Goal: Task Accomplishment & Management: Manage account settings

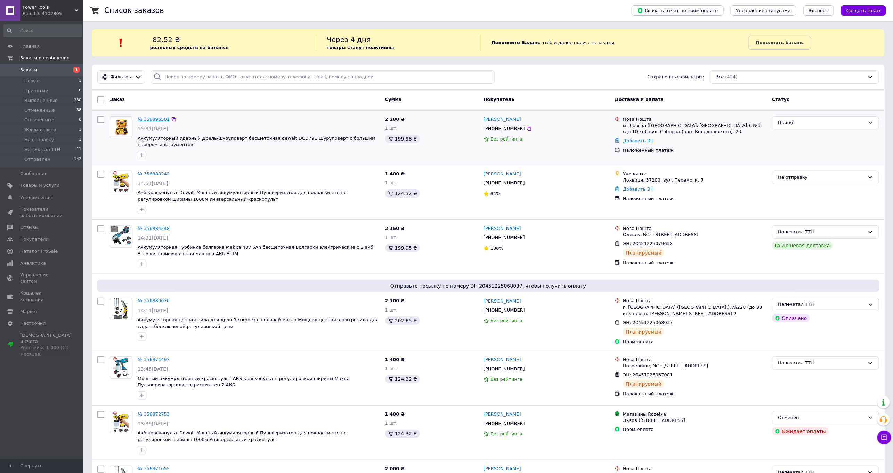
click at [158, 118] on link "№ 356896501" at bounding box center [154, 118] width 32 height 5
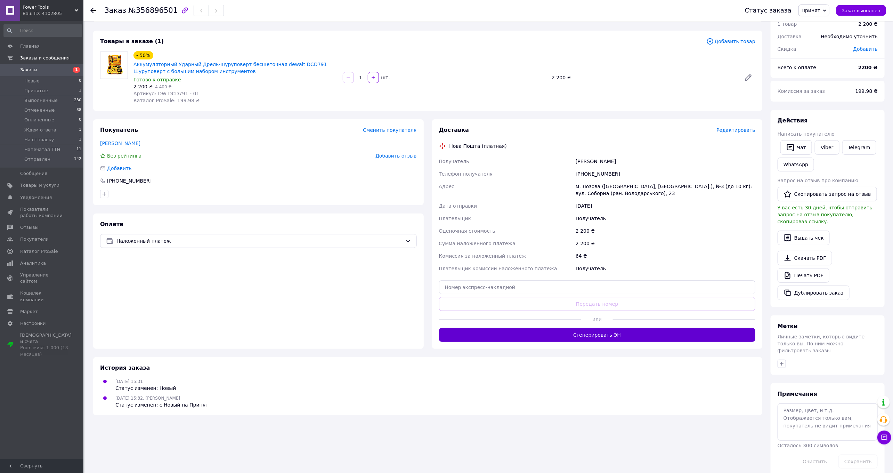
scroll to position [31, 0]
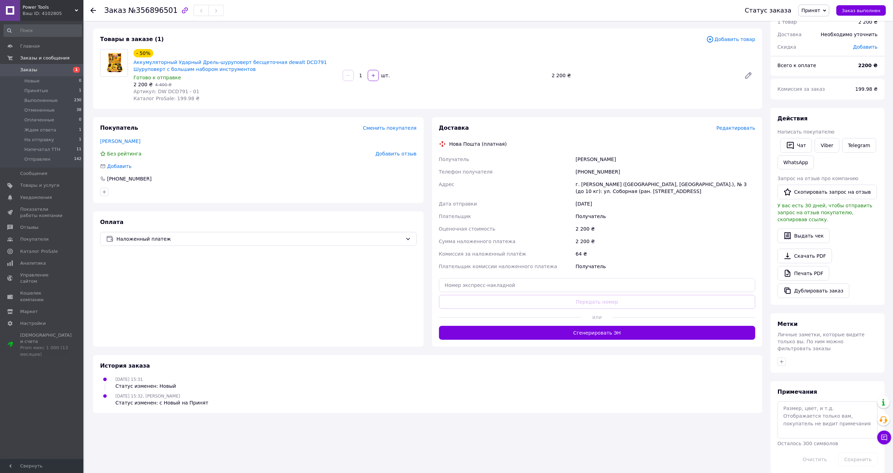
click at [616, 338] on button "Сгенерировать ЭН" at bounding box center [597, 333] width 317 height 14
click at [816, 13] on span "Принят" at bounding box center [810, 11] width 19 height 6
click at [828, 75] on li "Напечатал ТТН" at bounding box center [820, 76] width 43 height 10
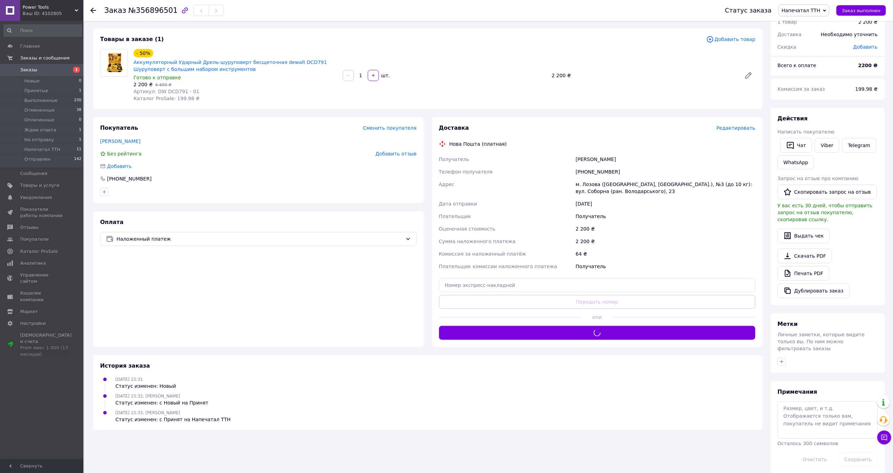
click at [139, 7] on span "№356896501" at bounding box center [152, 10] width 49 height 8
copy span "356896501"
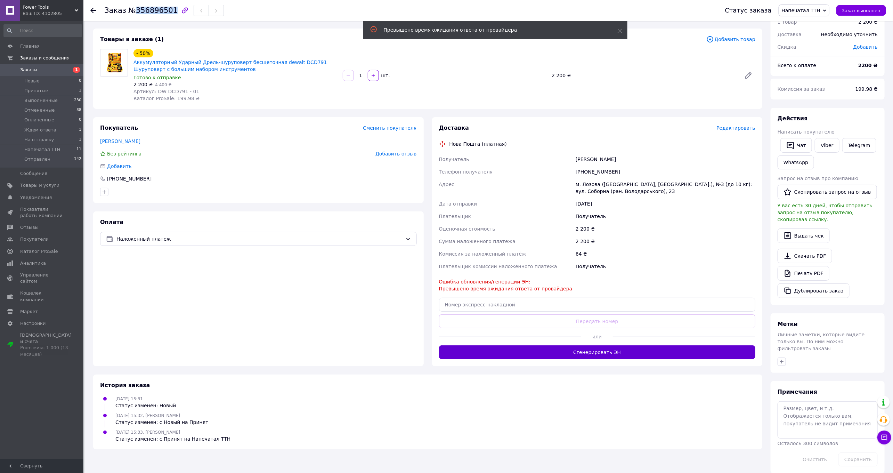
click at [604, 349] on button "Сгенерировать ЭН" at bounding box center [597, 352] width 317 height 14
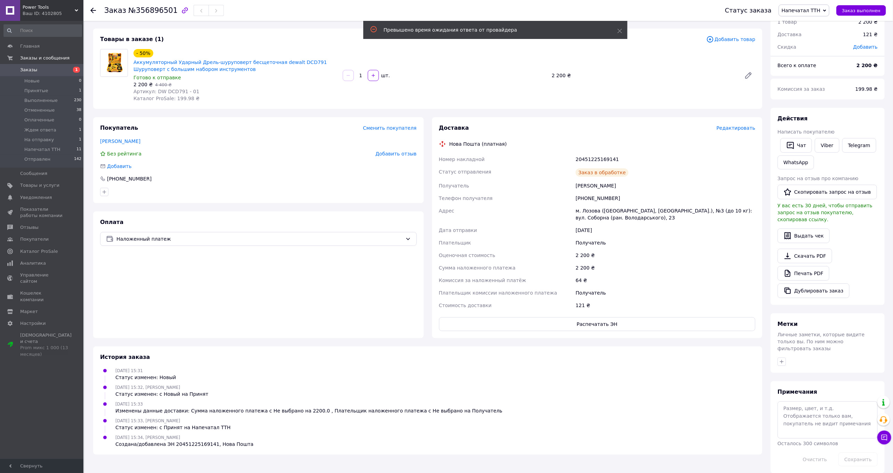
click at [589, 158] on div "20451225169141" at bounding box center [665, 159] width 182 height 13
copy div "20451225169141"
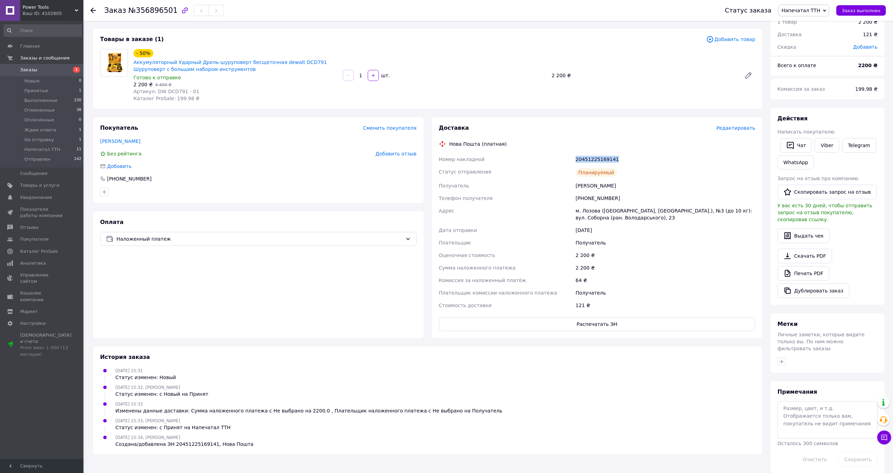
click at [54, 71] on span "Заказы" at bounding box center [42, 70] width 44 height 6
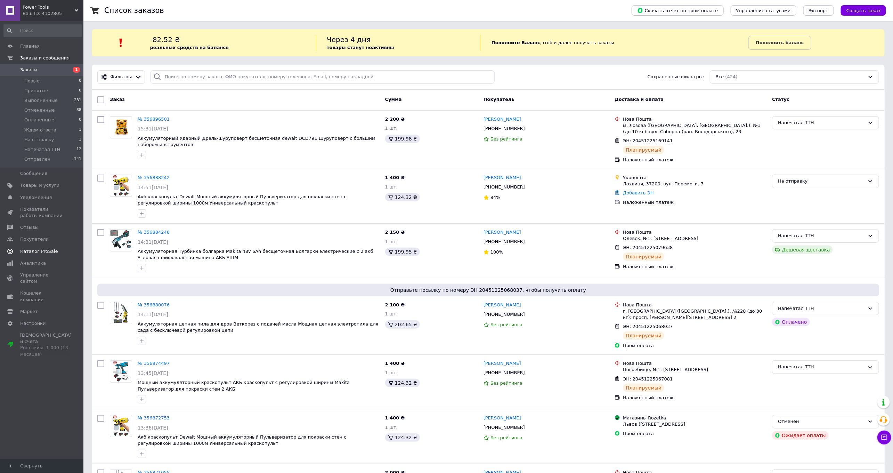
click at [41, 251] on span "Каталог ProSale" at bounding box center [39, 251] width 38 height 6
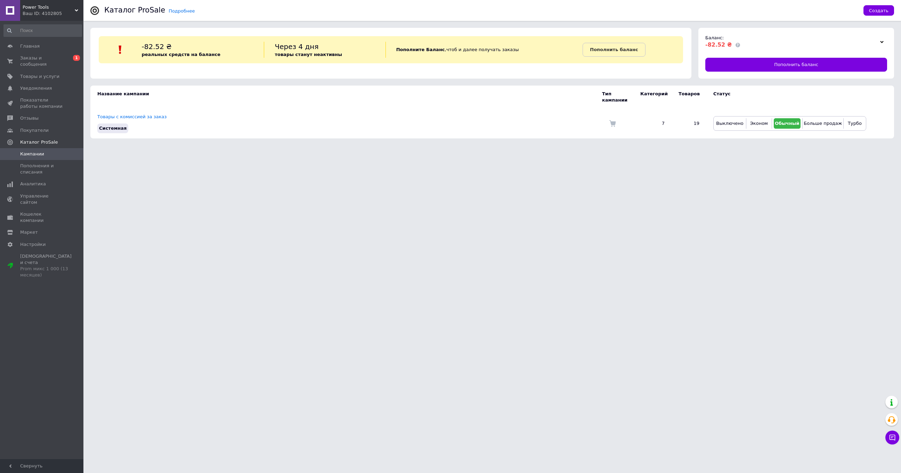
drag, startPoint x: 39, startPoint y: 60, endPoint x: 97, endPoint y: 73, distance: 59.4
click at [39, 60] on span "Заказы и сообщения" at bounding box center [42, 61] width 44 height 13
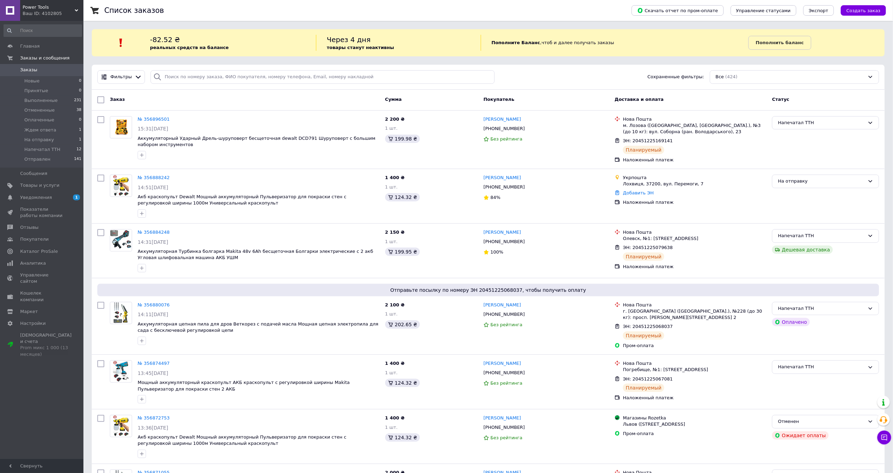
click at [38, 67] on span "Заказы" at bounding box center [42, 70] width 44 height 6
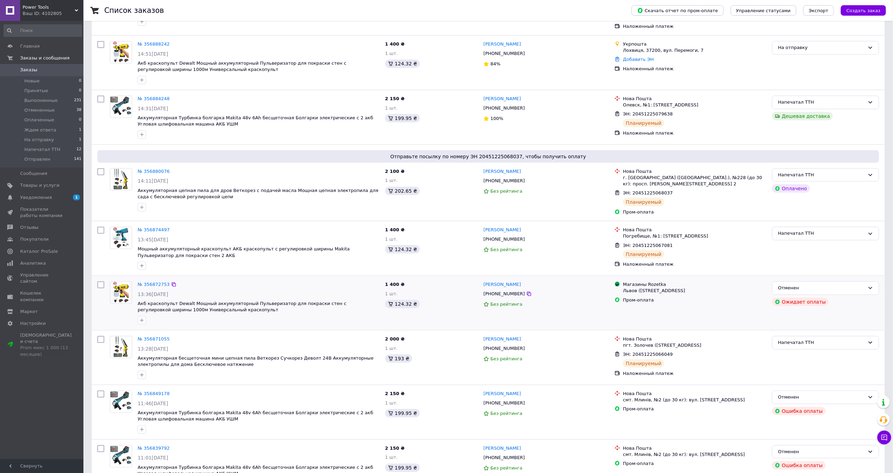
scroll to position [136, 0]
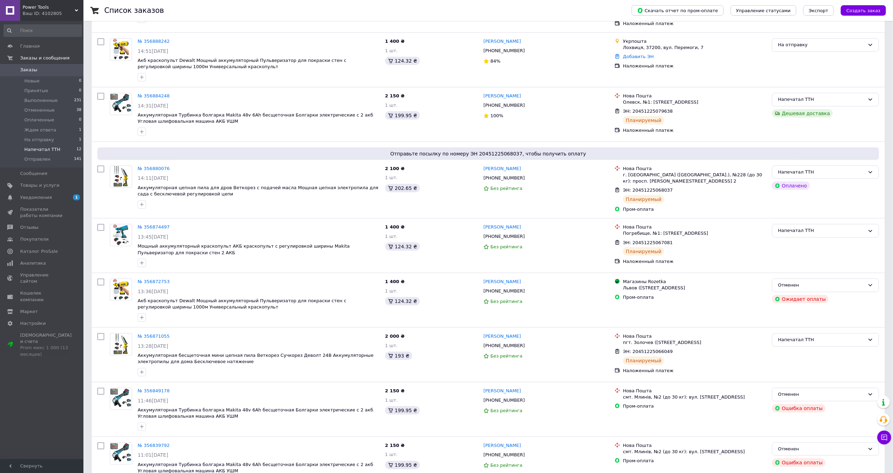
click at [47, 150] on span "Напечатал ТТН" at bounding box center [42, 149] width 36 height 6
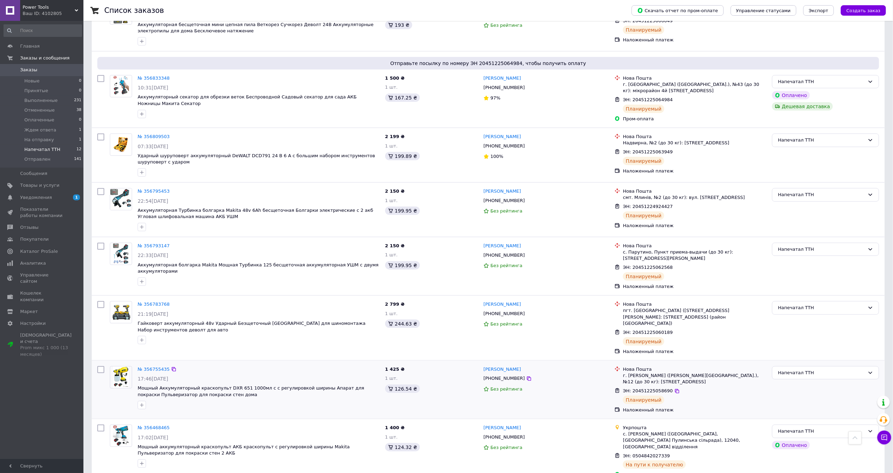
scroll to position [376, 0]
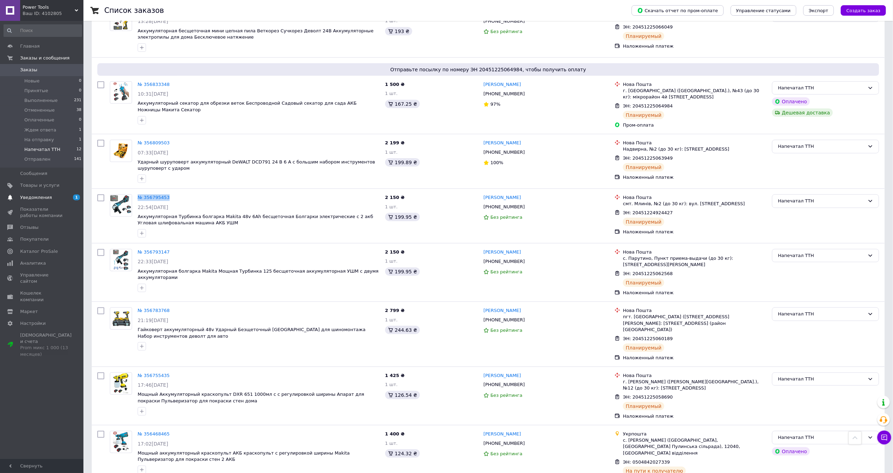
click at [38, 198] on span "Уведомления" at bounding box center [36, 197] width 32 height 6
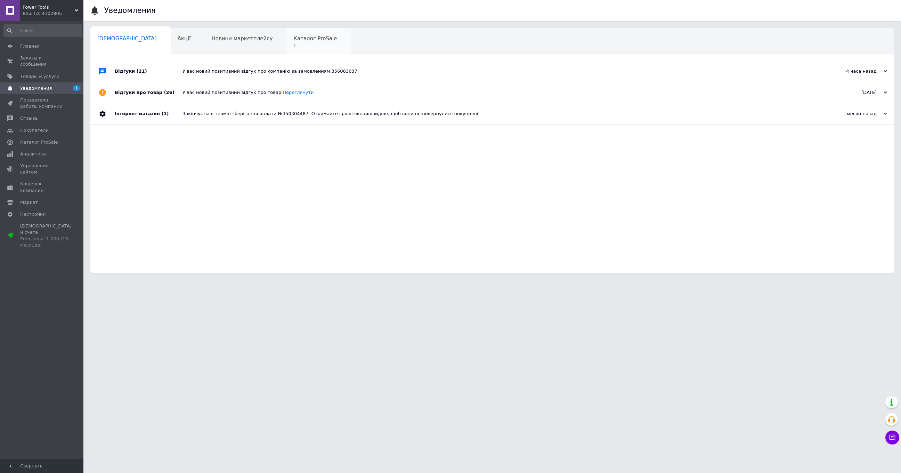
click at [293, 47] on span "1" at bounding box center [314, 45] width 43 height 5
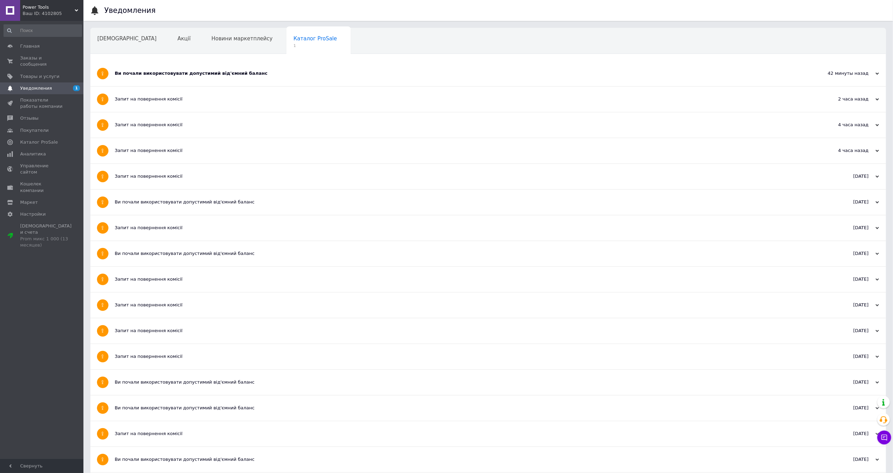
click at [197, 73] on div "Ви почали використовувати допустимий від'ємний баланс" at bounding box center [462, 73] width 695 height 6
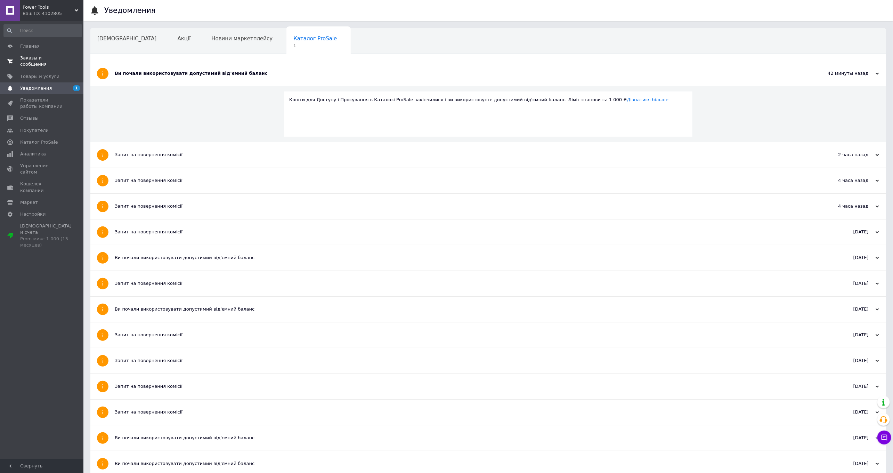
click at [32, 58] on span "Заказы и сообщения" at bounding box center [42, 61] width 44 height 13
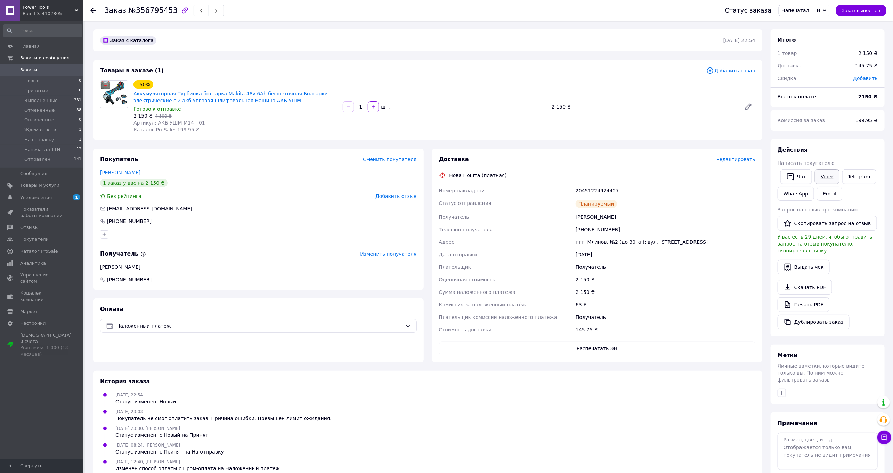
click at [821, 176] on link "Viber" at bounding box center [826, 176] width 24 height 15
click at [741, 159] on span "Редактировать" at bounding box center [735, 159] width 39 height 6
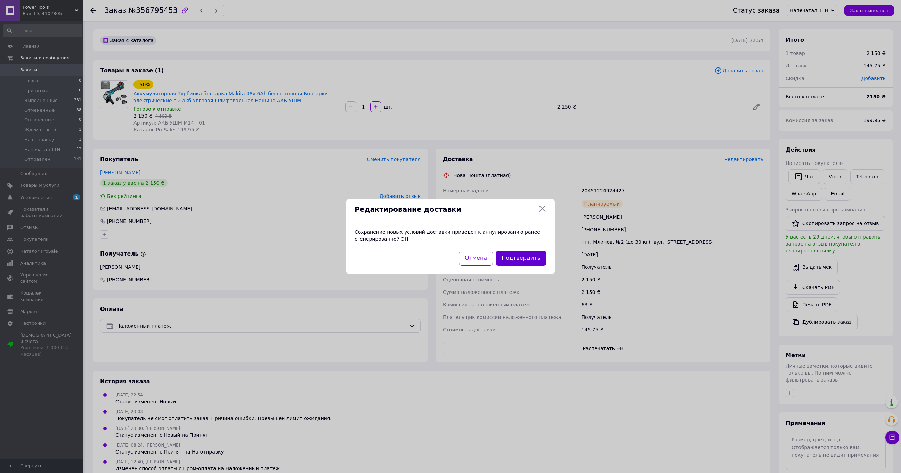
click at [531, 262] on button "Подтвердить" at bounding box center [521, 258] width 51 height 15
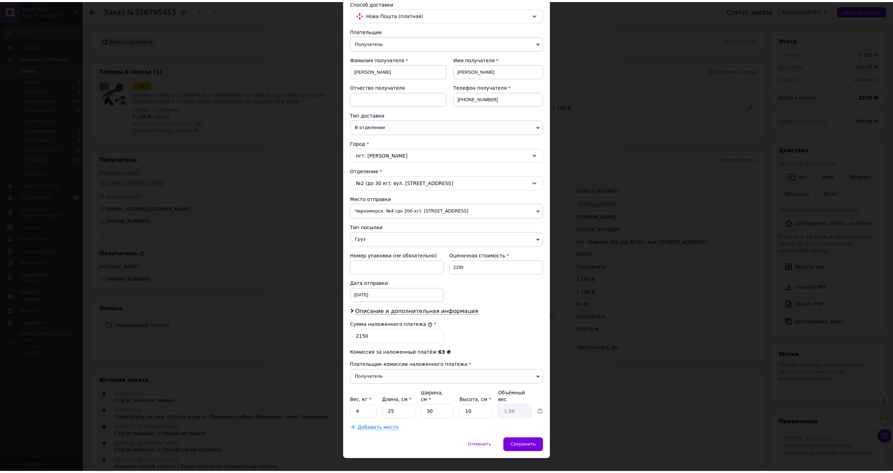
scroll to position [62, 0]
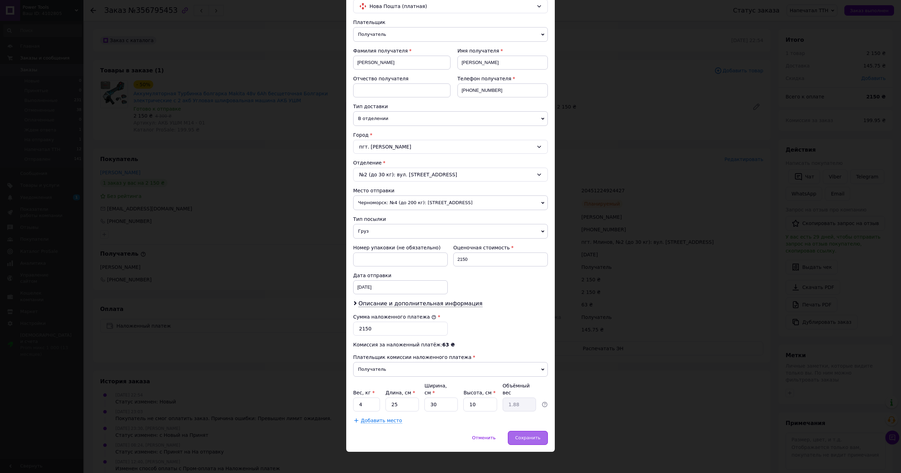
click at [522, 435] on span "Сохранить" at bounding box center [527, 437] width 25 height 5
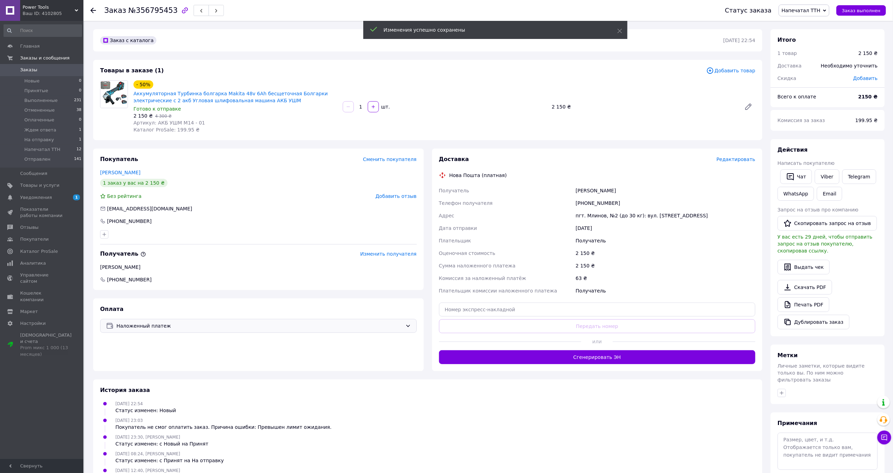
click at [297, 322] on span "Наложенный платеж" at bounding box center [259, 326] width 286 height 8
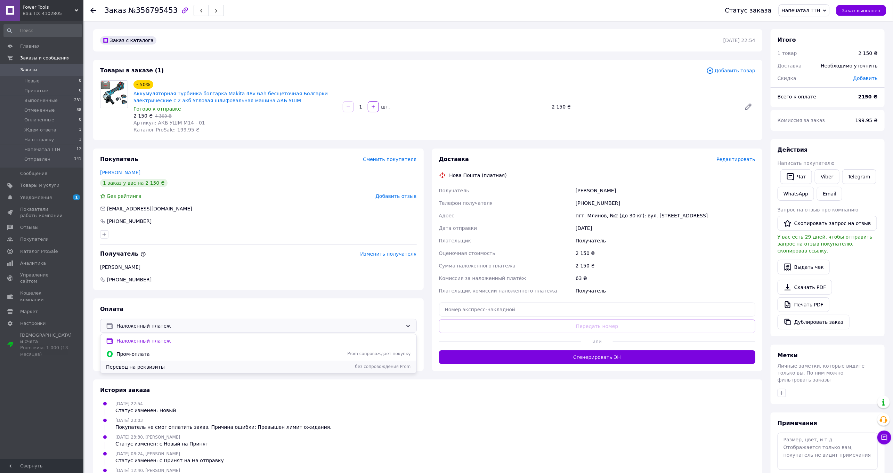
click at [170, 363] on span "Перевод на реквизиты" at bounding box center [197, 366] width 182 height 7
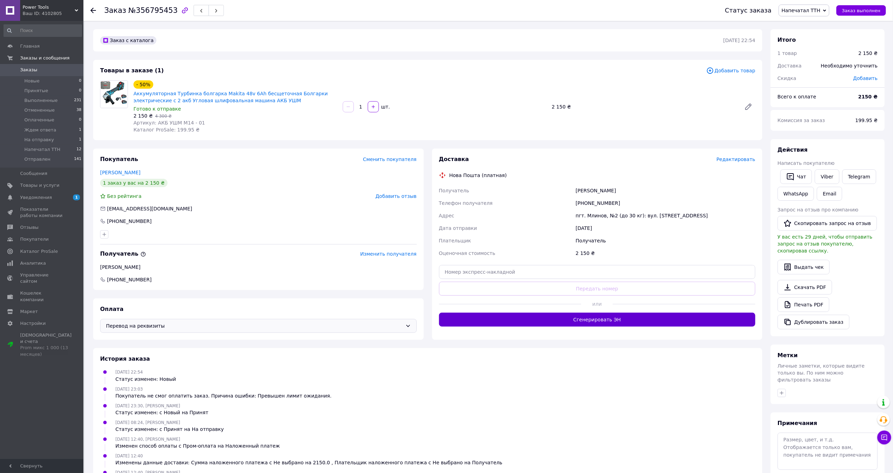
click at [601, 320] on button "Сгенерировать ЭН" at bounding box center [597, 319] width 317 height 14
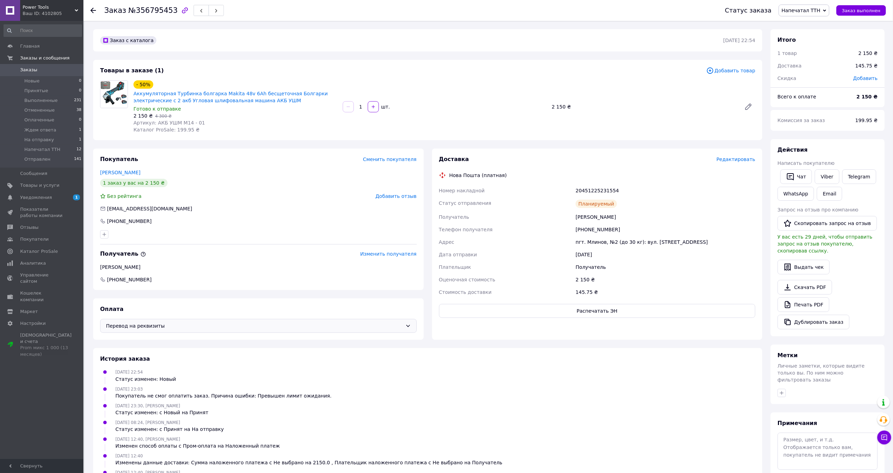
click at [595, 191] on div "20451225231554" at bounding box center [665, 190] width 182 height 13
copy div "20451225231554"
click at [164, 9] on span "№356795453" at bounding box center [152, 10] width 49 height 8
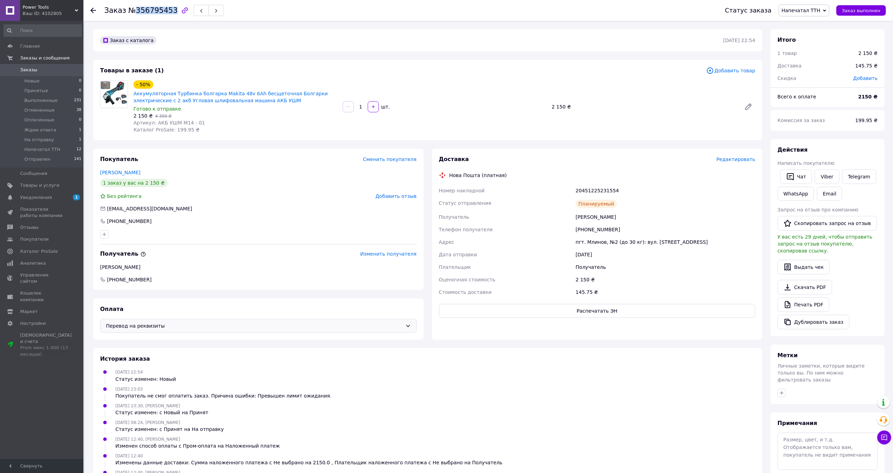
copy span "356795453"
click at [604, 188] on div "20451225231554" at bounding box center [665, 190] width 182 height 13
copy div "20451225231554"
